Goal: Task Accomplishment & Management: Manage account settings

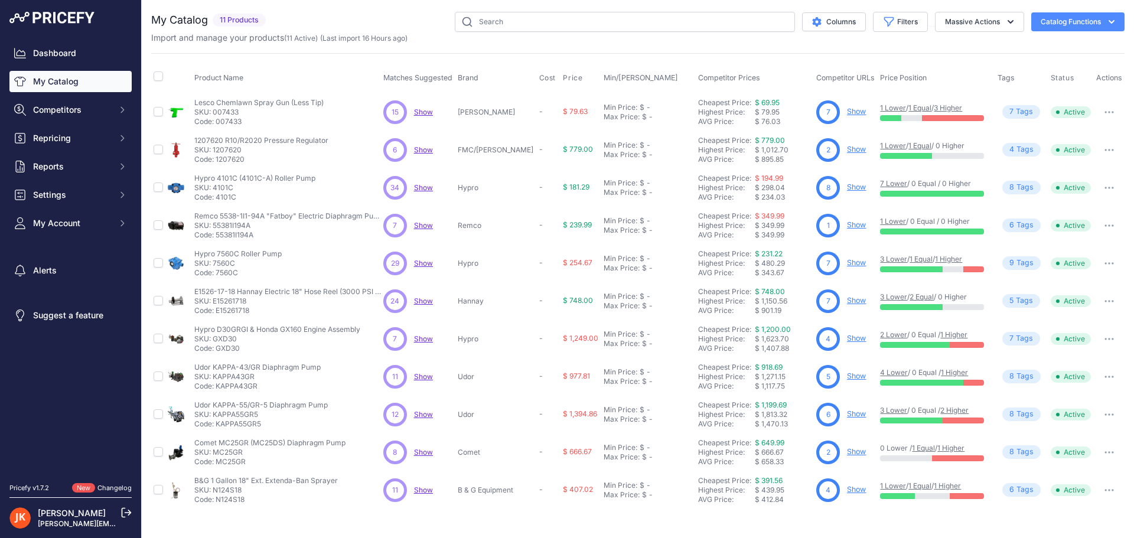
click at [60, 84] on link "My Catalog" at bounding box center [70, 81] width 122 height 21
click at [45, 18] on img at bounding box center [51, 18] width 85 height 12
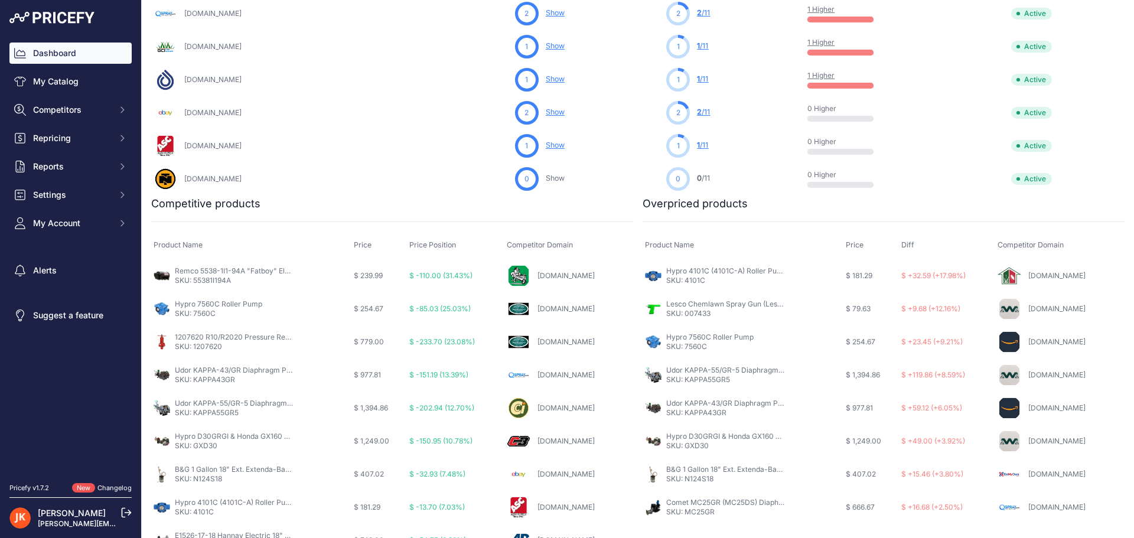
scroll to position [643, 0]
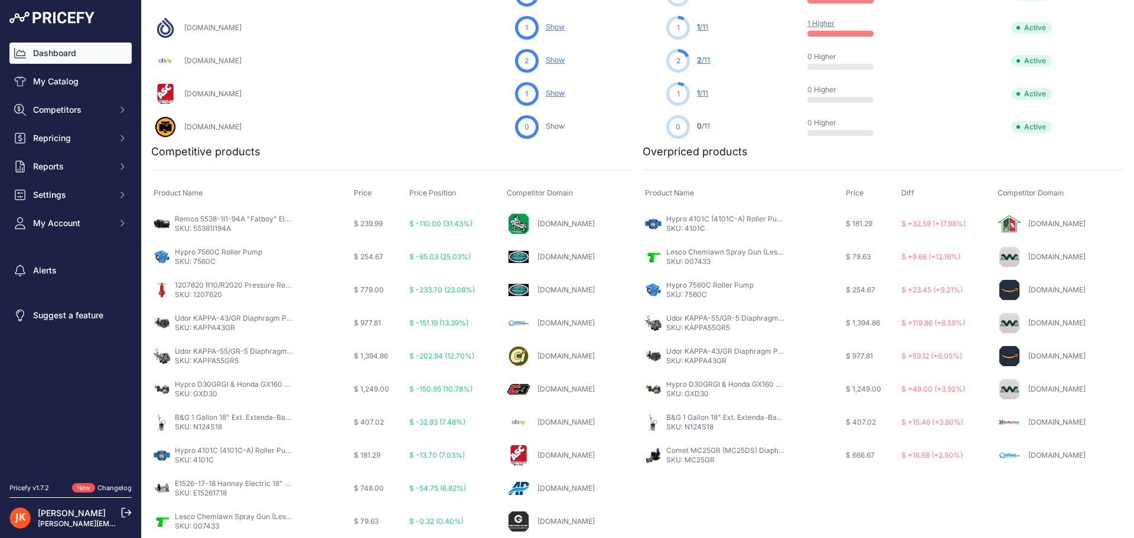
click at [110, 489] on link "Changelog" at bounding box center [114, 488] width 34 height 8
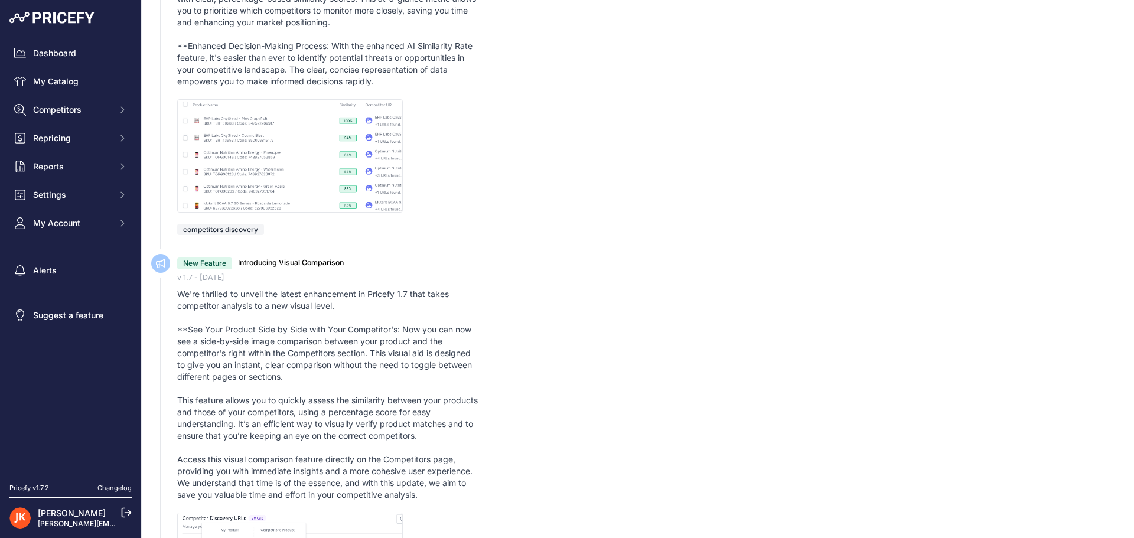
scroll to position [827, 0]
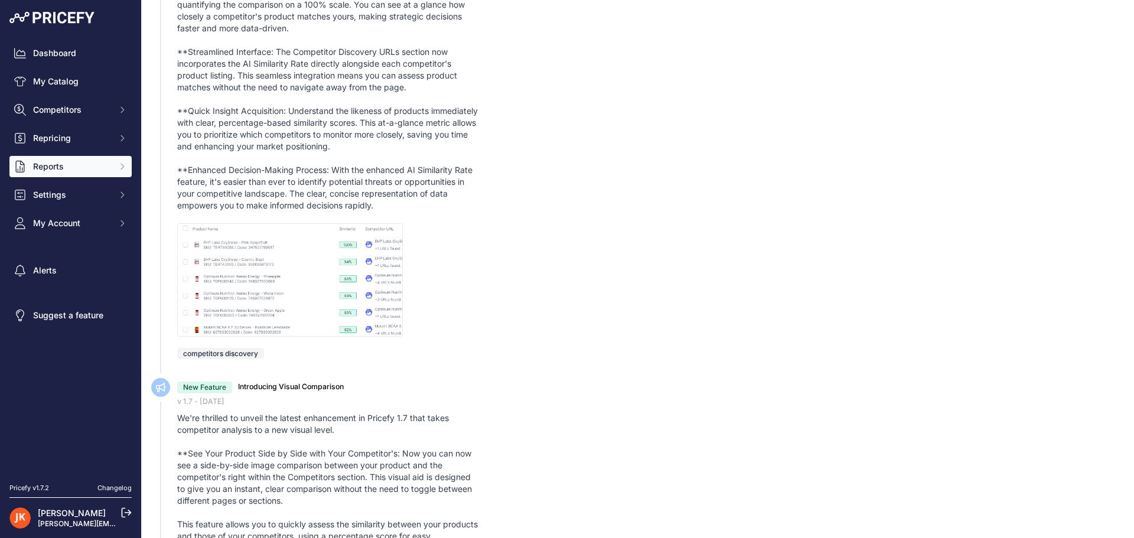
click at [56, 170] on span "Reports" at bounding box center [71, 167] width 77 height 12
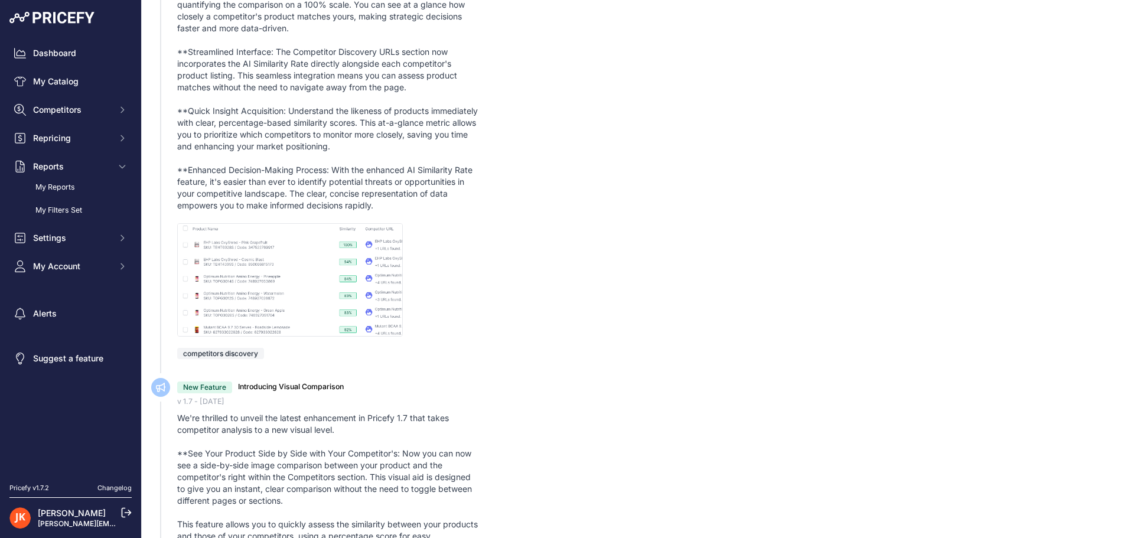
click at [65, 520] on link "[PERSON_NAME][EMAIL_ADDRESS][DOMAIN_NAME]" at bounding box center [129, 523] width 182 height 9
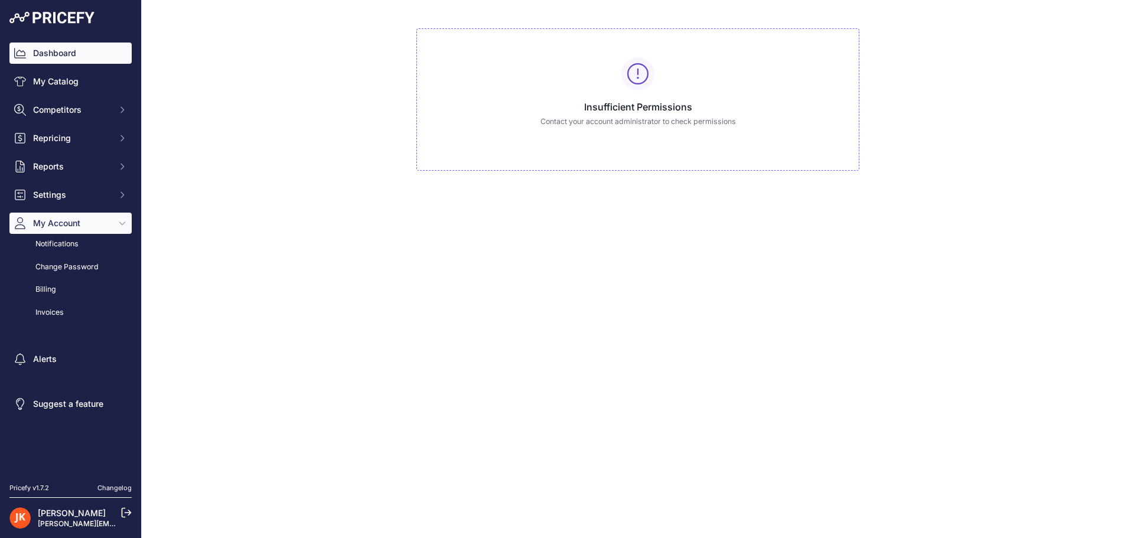
click at [57, 48] on link "Dashboard" at bounding box center [70, 53] width 122 height 21
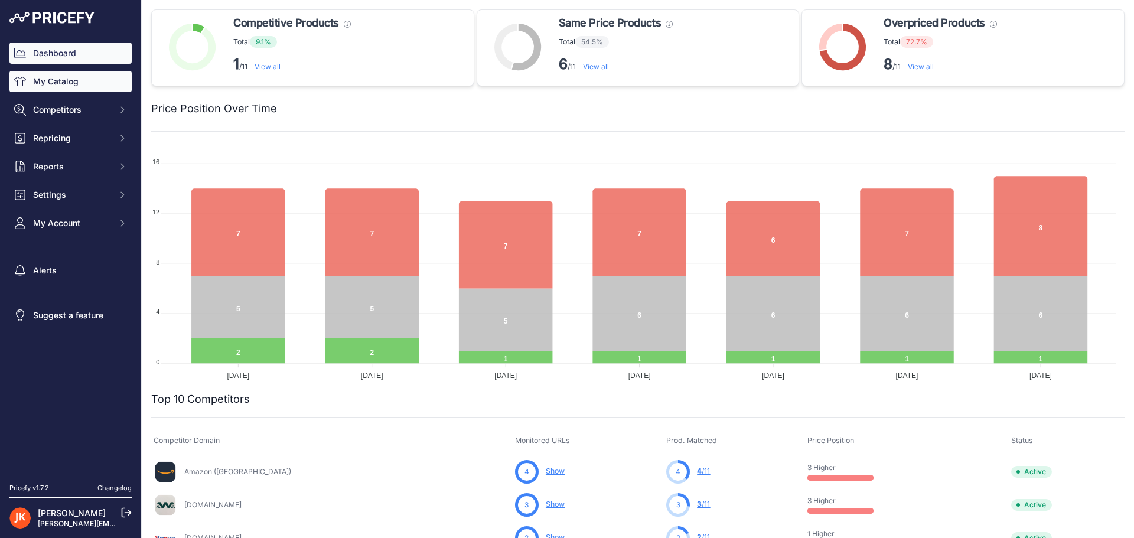
click at [71, 86] on link "My Catalog" at bounding box center [70, 81] width 122 height 21
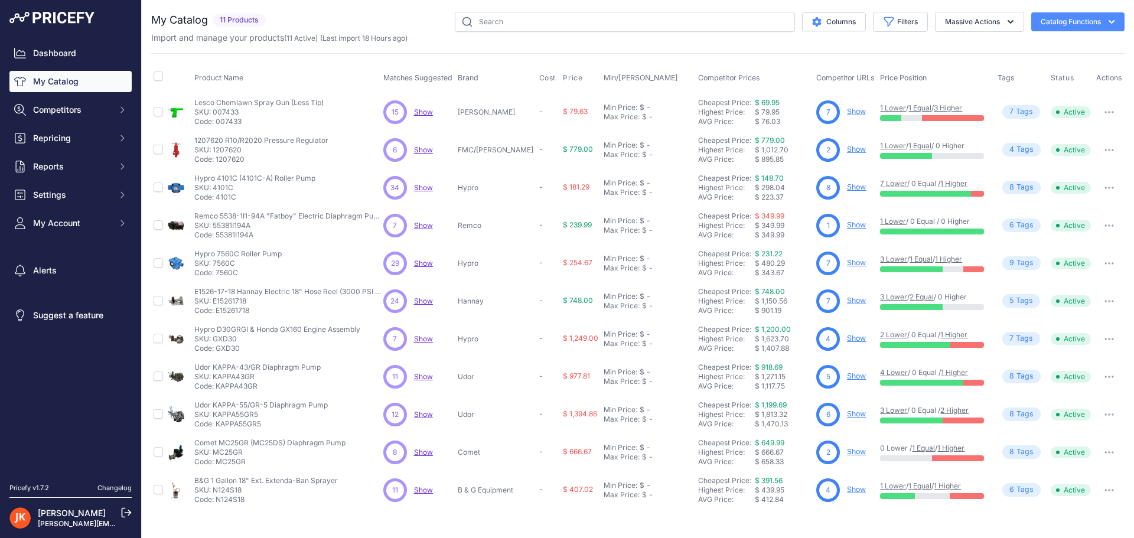
click at [1079, 26] on button "Catalog Functions" at bounding box center [1077, 21] width 93 height 19
click at [1063, 48] on span "Import Additional Info" at bounding box center [1056, 46] width 72 height 9
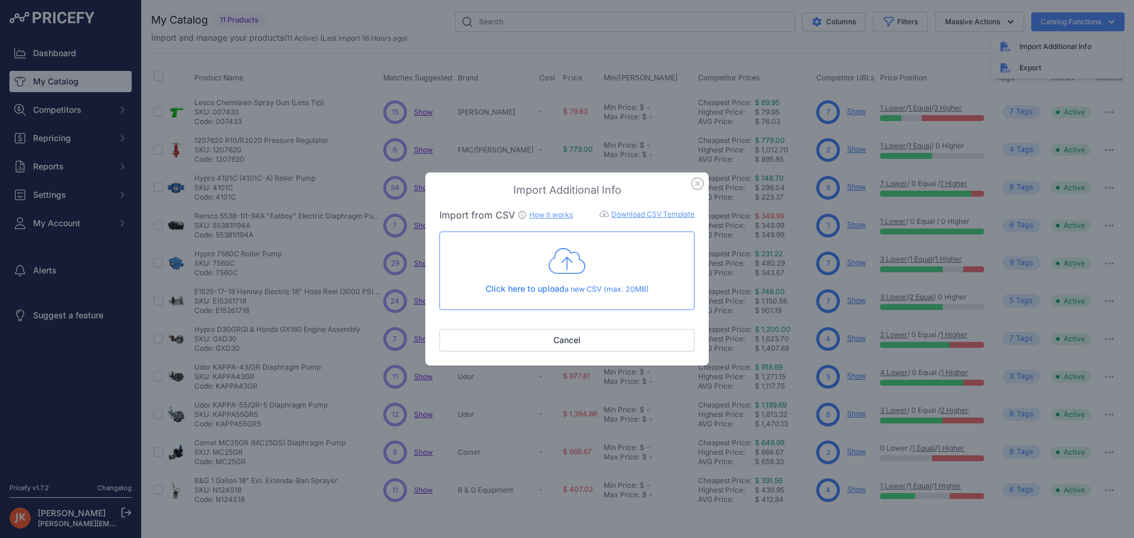
click at [636, 214] on link "Download CSV Template" at bounding box center [652, 214] width 83 height 9
click at [692, 182] on icon "button" at bounding box center [698, 184] width 12 height 12
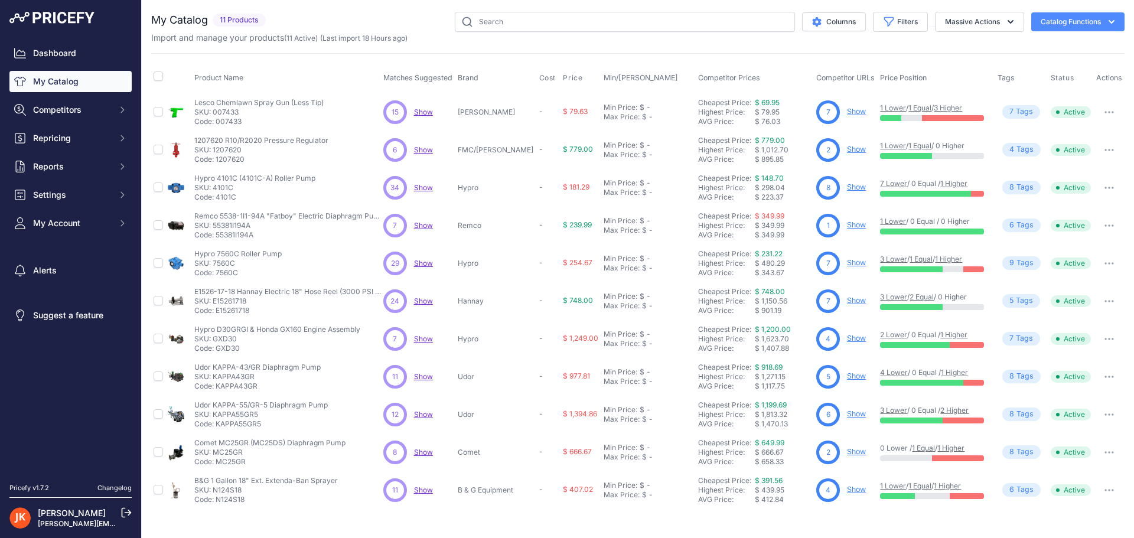
click at [240, 487] on p "SKU: N124S18" at bounding box center [266, 490] width 144 height 9
click at [158, 493] on input "checkbox" at bounding box center [158, 489] width 9 height 9
checkbox input "true"
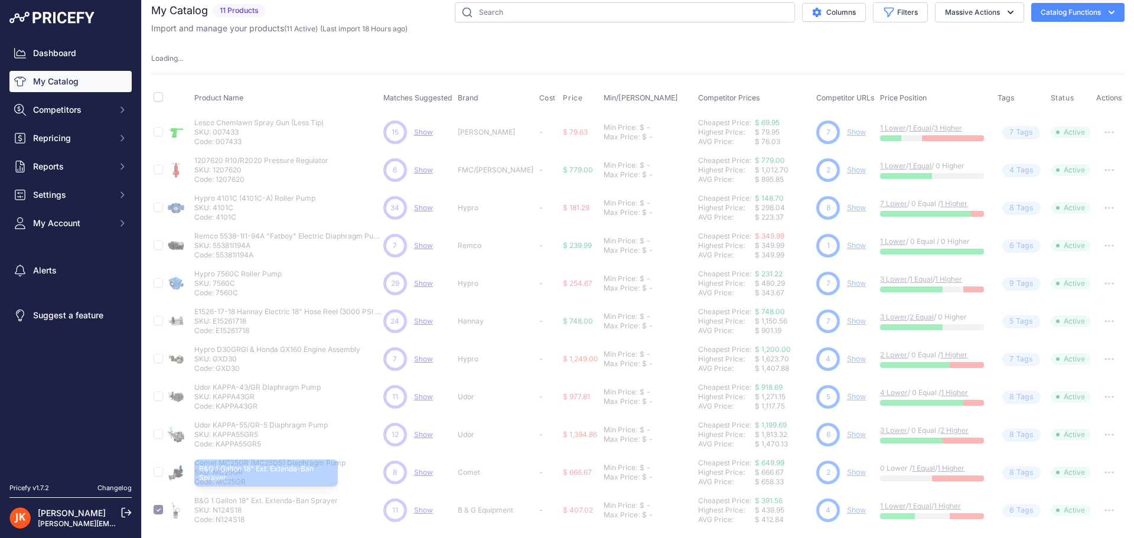
scroll to position [12, 0]
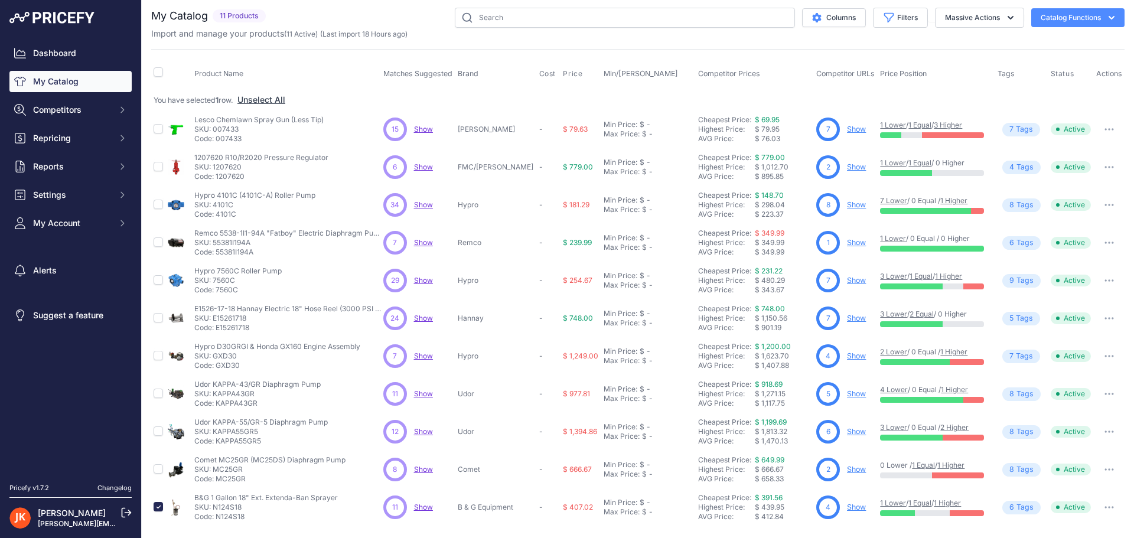
click at [227, 509] on p "SKU: N124S18" at bounding box center [266, 507] width 144 height 9
click at [158, 512] on input "checkbox" at bounding box center [158, 506] width 9 height 9
checkbox input "false"
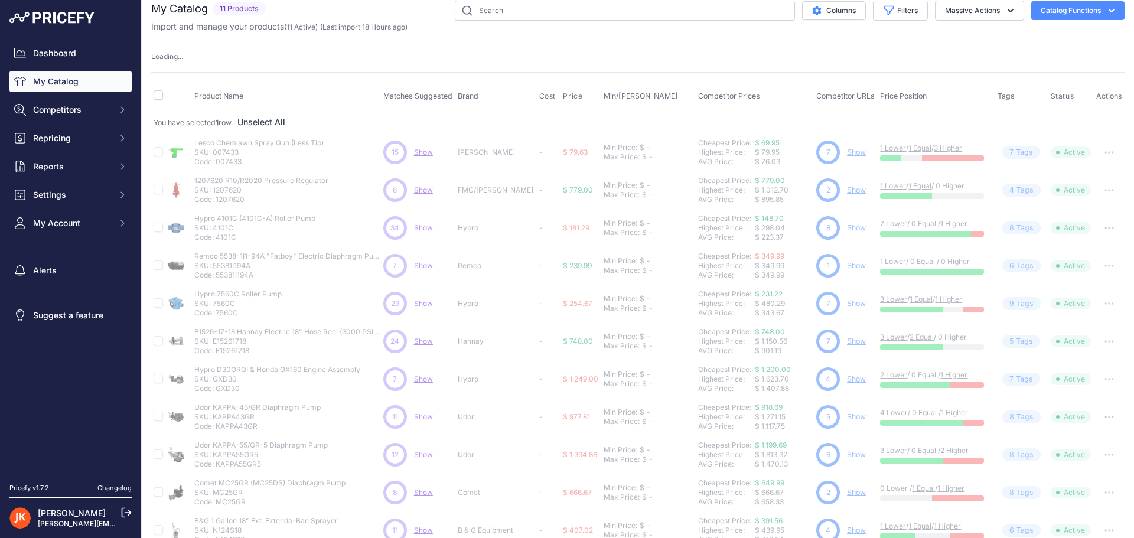
scroll to position [0, 0]
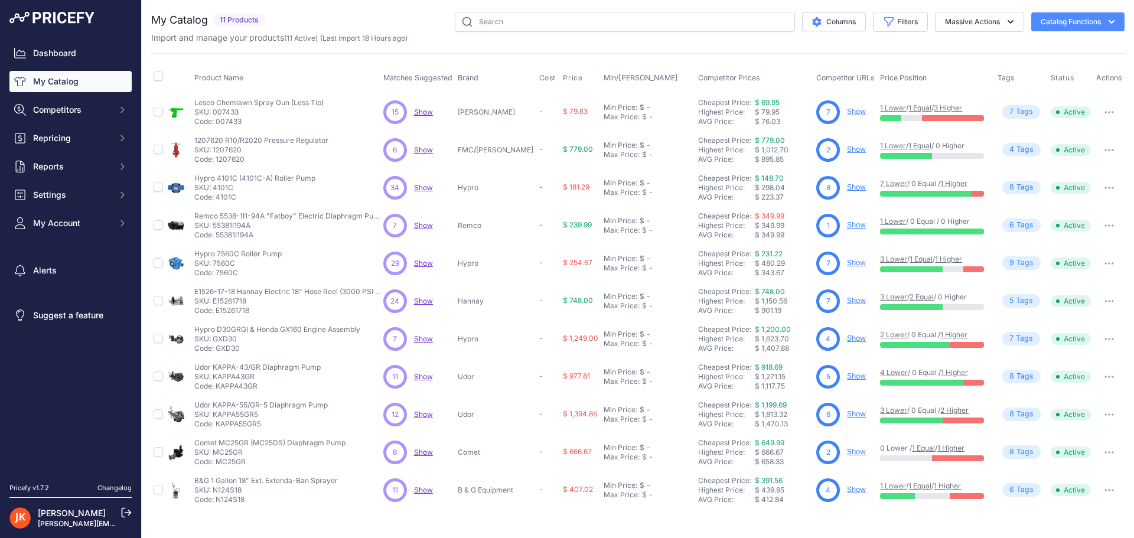
click at [230, 510] on div "You are not connected to the internet. My Catalog" at bounding box center [637, 260] width 973 height 521
click at [430, 491] on span "Show" at bounding box center [423, 490] width 19 height 9
click at [1103, 490] on button "button" at bounding box center [1110, 490] width 24 height 17
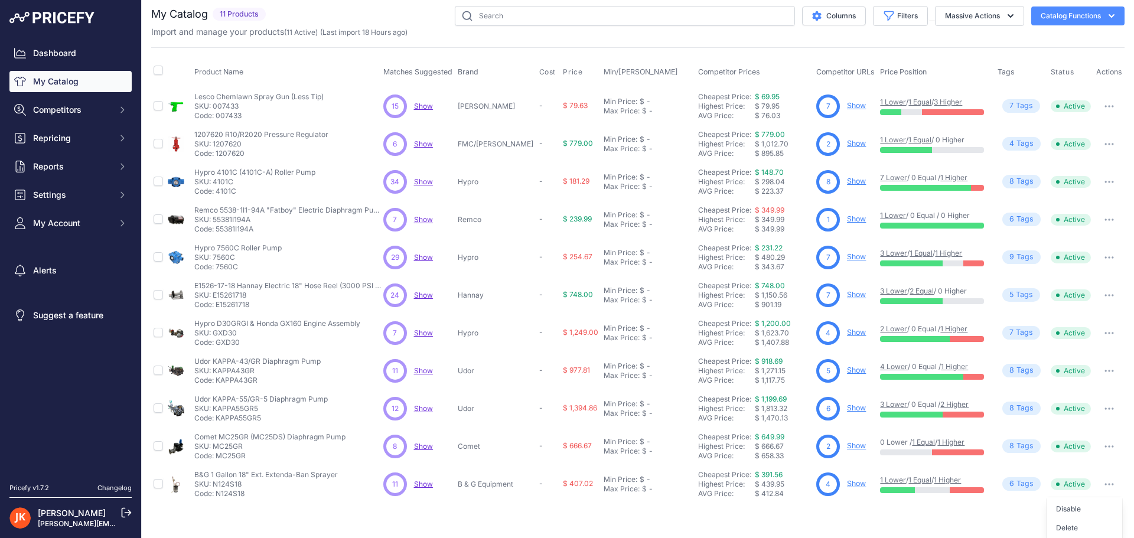
scroll to position [8, 0]
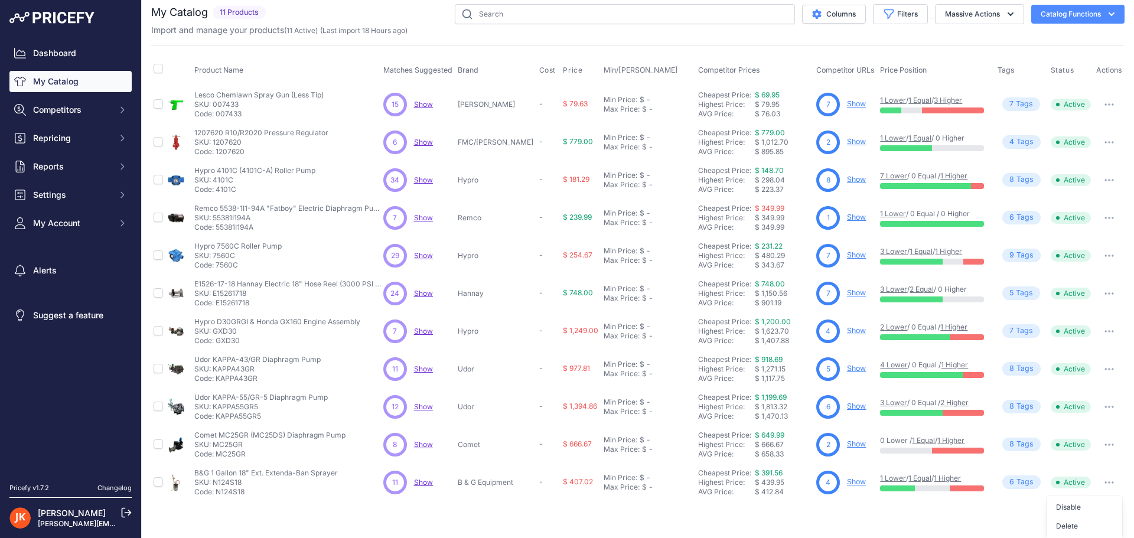
click at [962, 519] on div "Close You are not connected to the internet." at bounding box center [638, 261] width 992 height 538
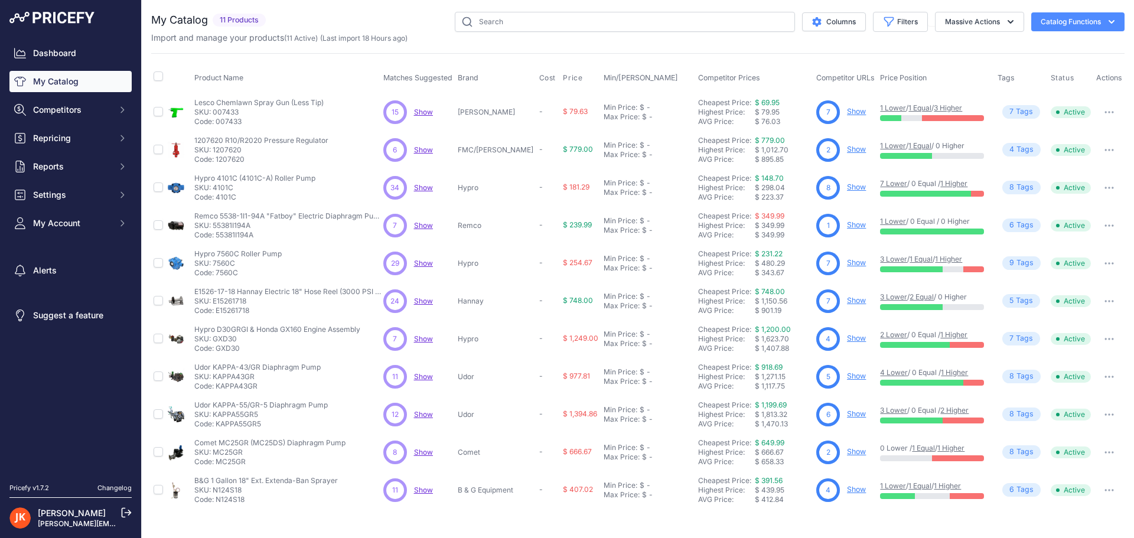
scroll to position [0, 0]
click at [421, 491] on span "Show" at bounding box center [423, 490] width 19 height 9
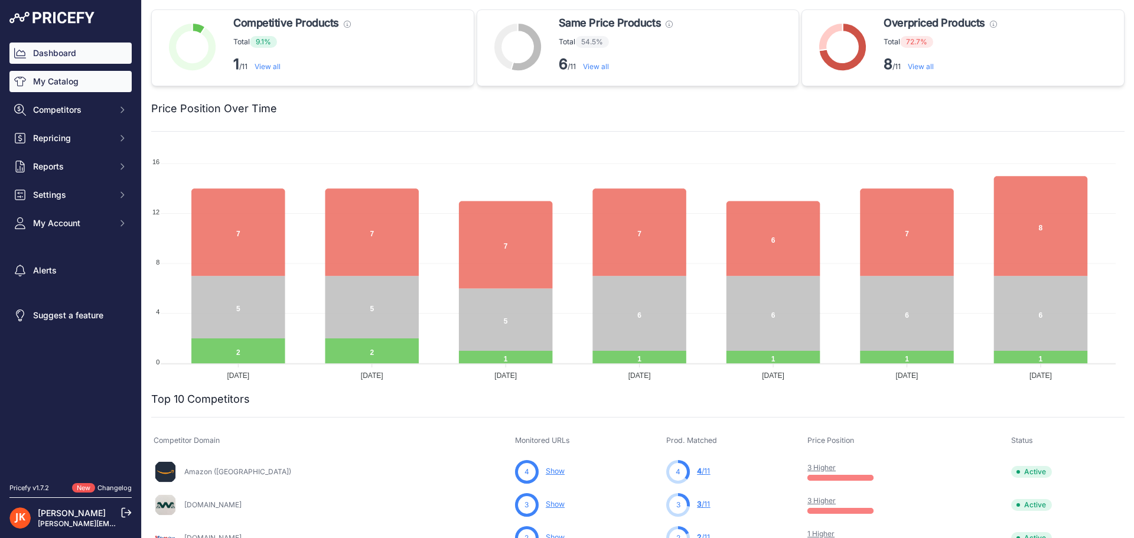
click at [86, 78] on link "My Catalog" at bounding box center [70, 81] width 122 height 21
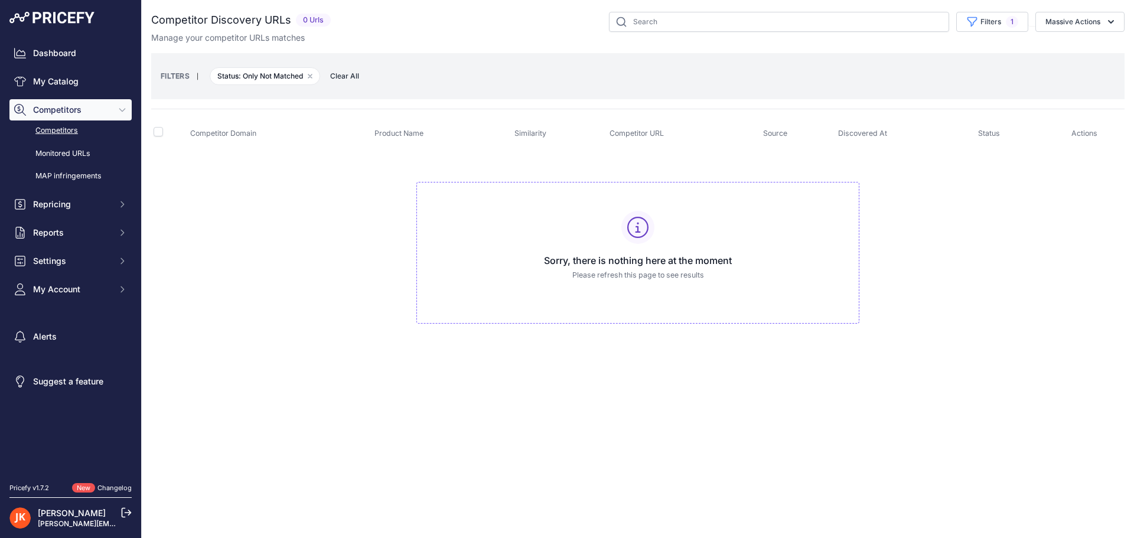
click at [618, 254] on h3 "Sorry, there is nothing here at the moment" at bounding box center [637, 260] width 423 height 14
click at [340, 77] on span "Clear All" at bounding box center [344, 76] width 41 height 12
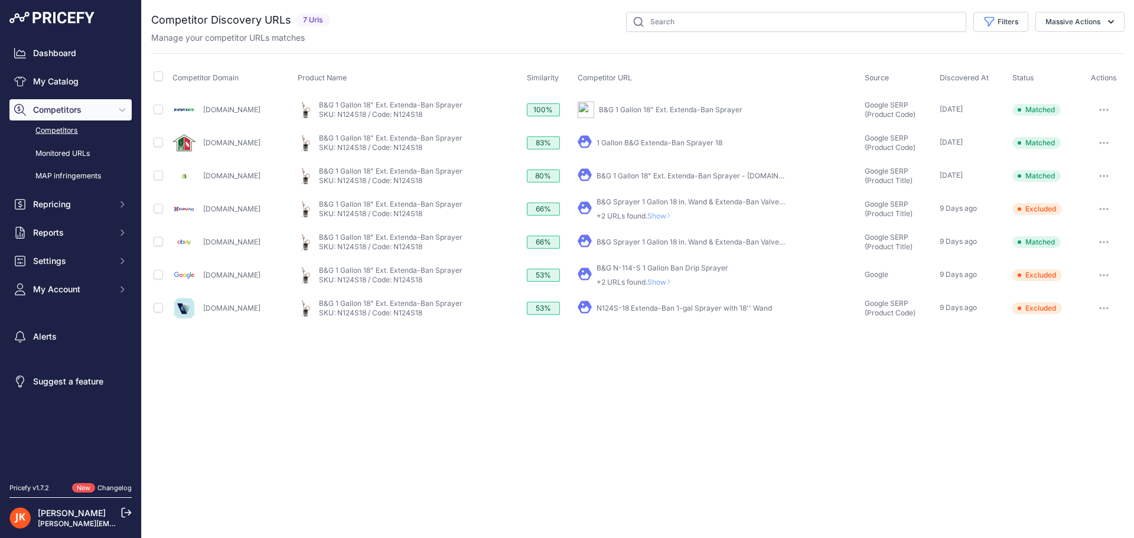
click at [295, 77] on th "Competitor Domain" at bounding box center [232, 78] width 125 height 30
